Goal: Information Seeking & Learning: Learn about a topic

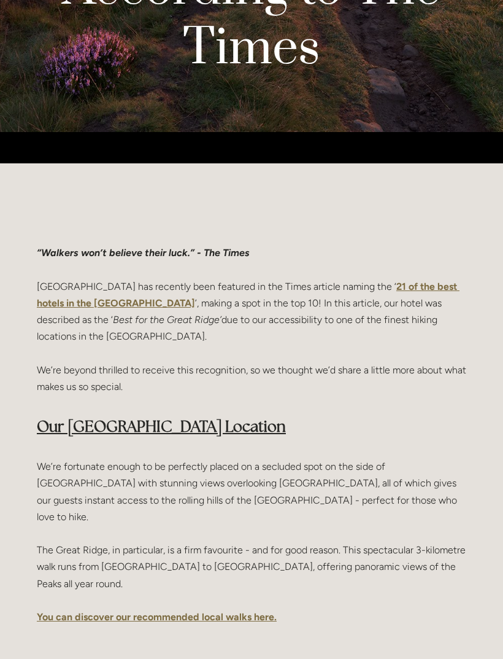
scroll to position [470, 0]
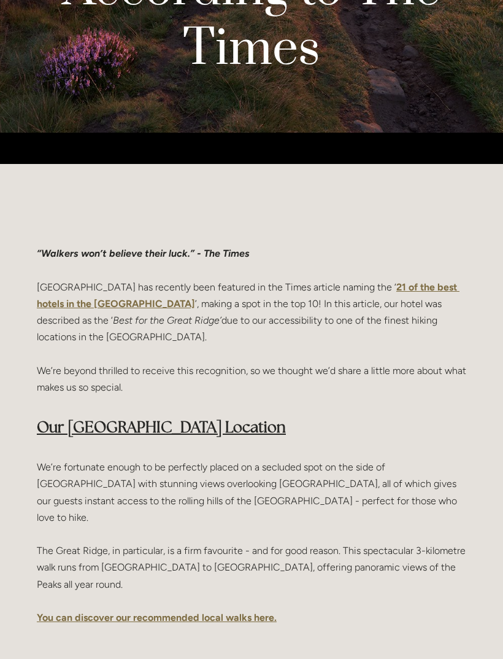
click at [449, 281] on strong "21 of the best hotels in the Peak District" at bounding box center [248, 295] width 423 height 28
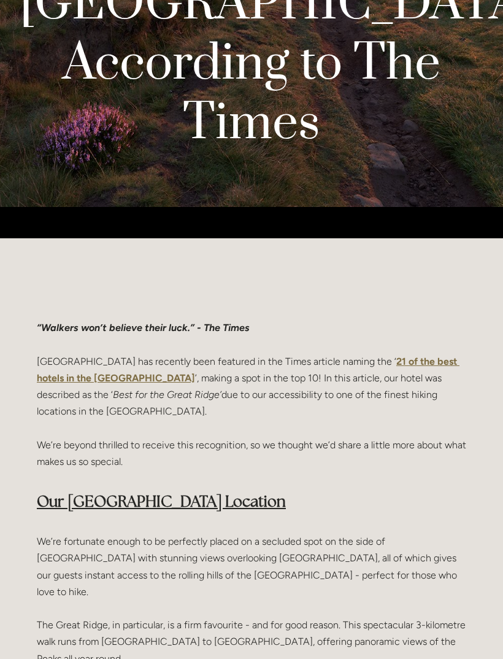
scroll to position [395, 0]
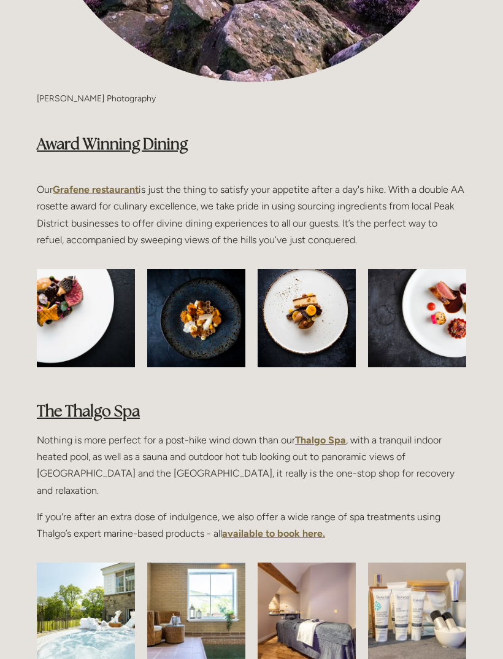
scroll to position [1481, 0]
click at [124, 184] on strong "Grafene restaurant" at bounding box center [96, 190] width 86 height 12
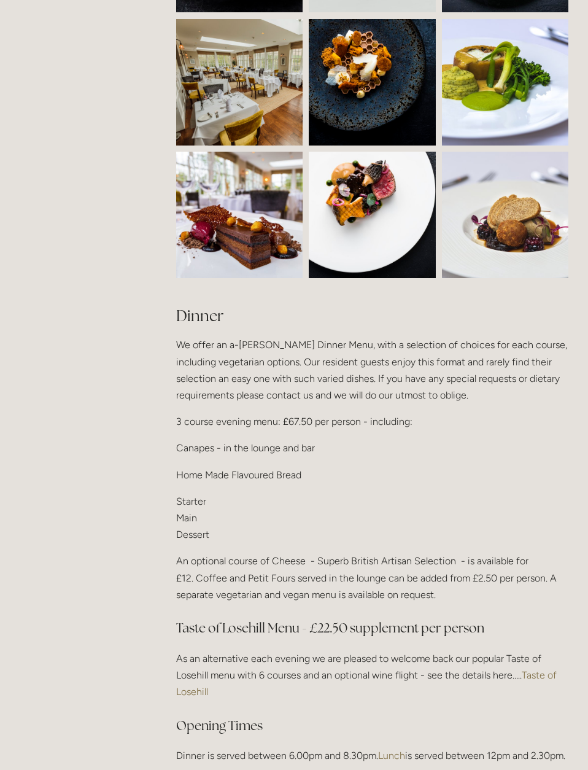
scroll to position [1142, 0]
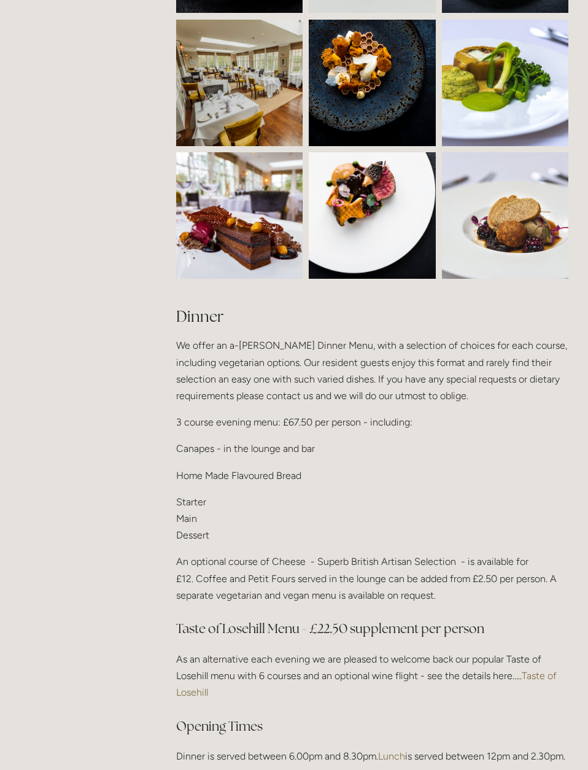
click at [547, 670] on link "Taste of Losehill" at bounding box center [367, 684] width 383 height 28
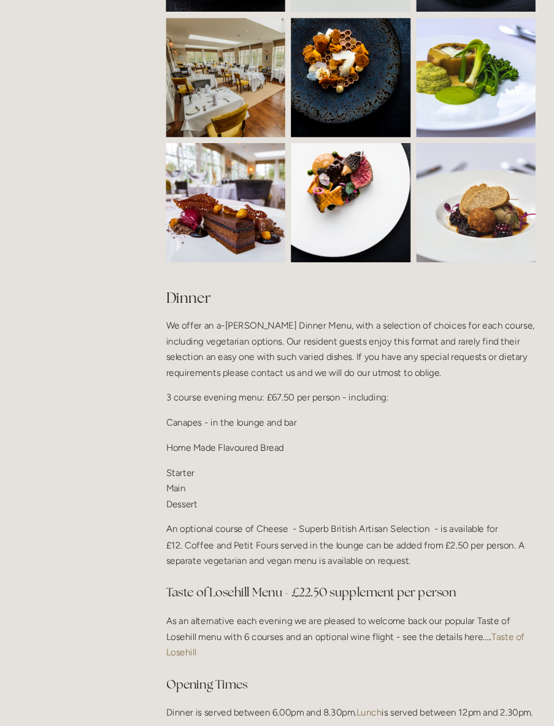
scroll to position [1174, 0]
